Goal: Find specific page/section

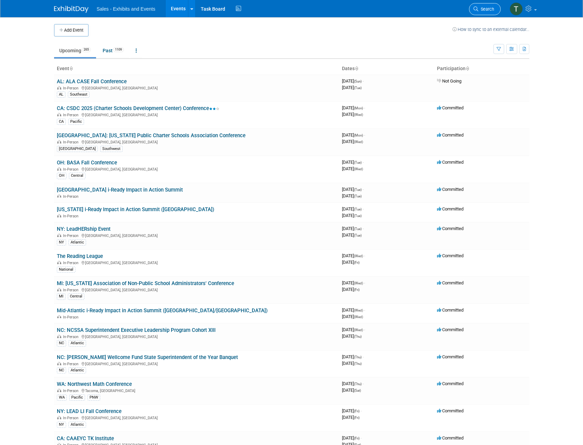
click at [485, 6] on link "Search" at bounding box center [485, 9] width 32 height 12
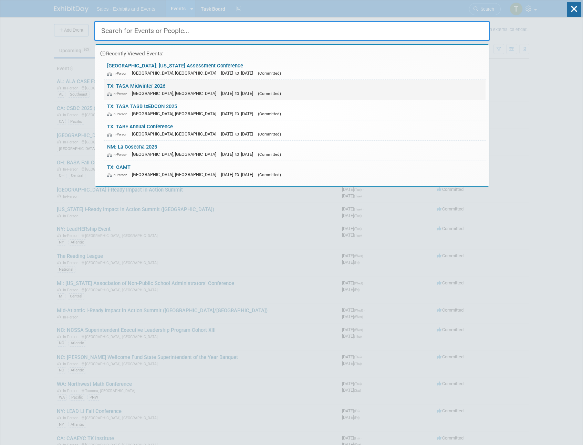
click at [199, 86] on link "TX: TASA Midwinter 2026 In-Person [GEOGRAPHIC_DATA], [GEOGRAPHIC_DATA] [DATE] t…" at bounding box center [295, 90] width 382 height 20
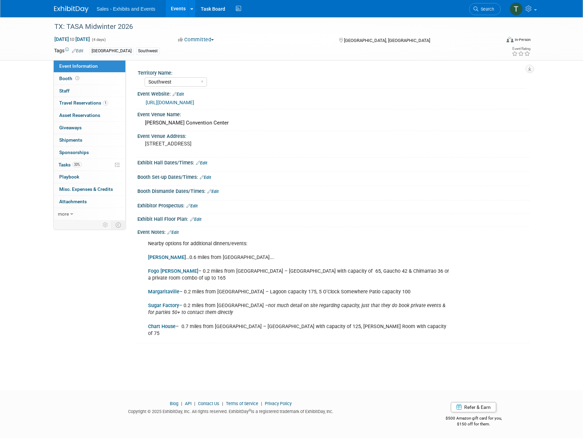
select select "Southwest"
click at [64, 102] on span "Travel Reservations 1" at bounding box center [83, 103] width 49 height 6
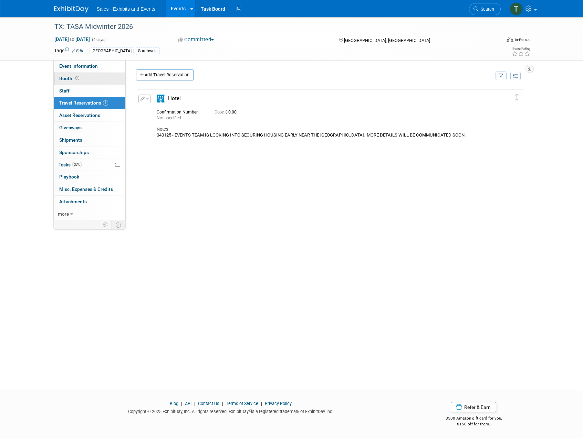
click at [64, 78] on span "Booth" at bounding box center [69, 79] width 21 height 6
